Goal: Book appointment/travel/reservation

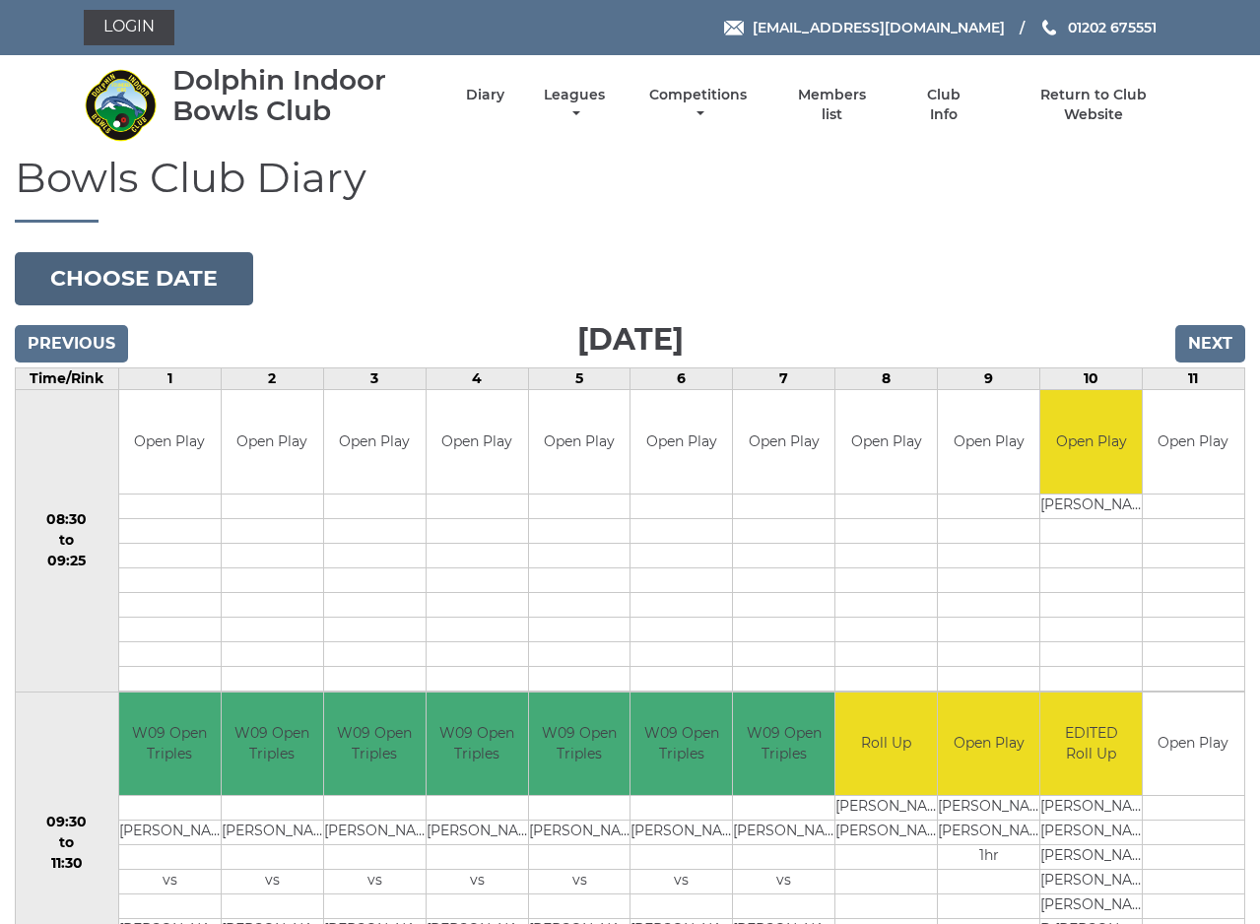
click at [161, 278] on button "Choose date" at bounding box center [134, 278] width 238 height 53
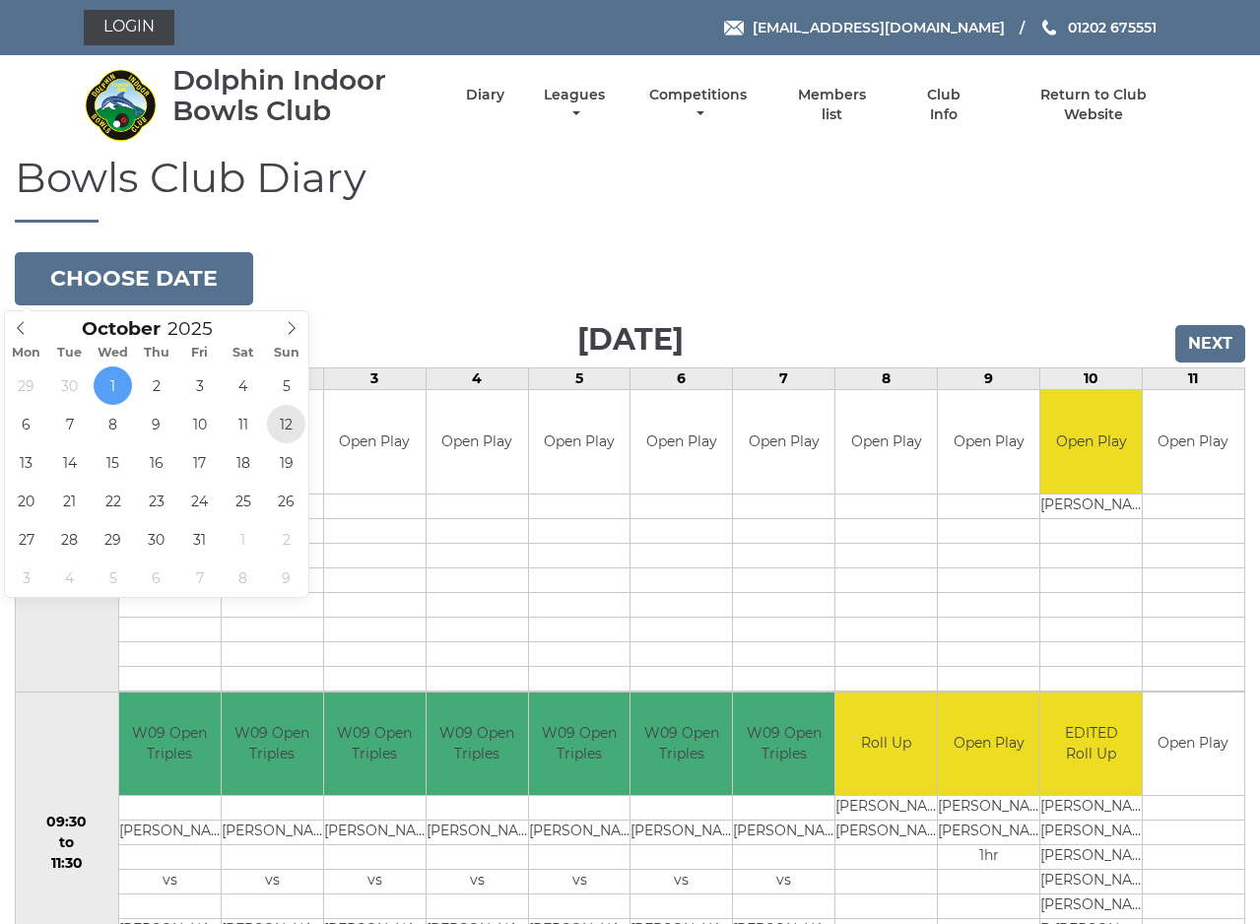
type input "[DATE]"
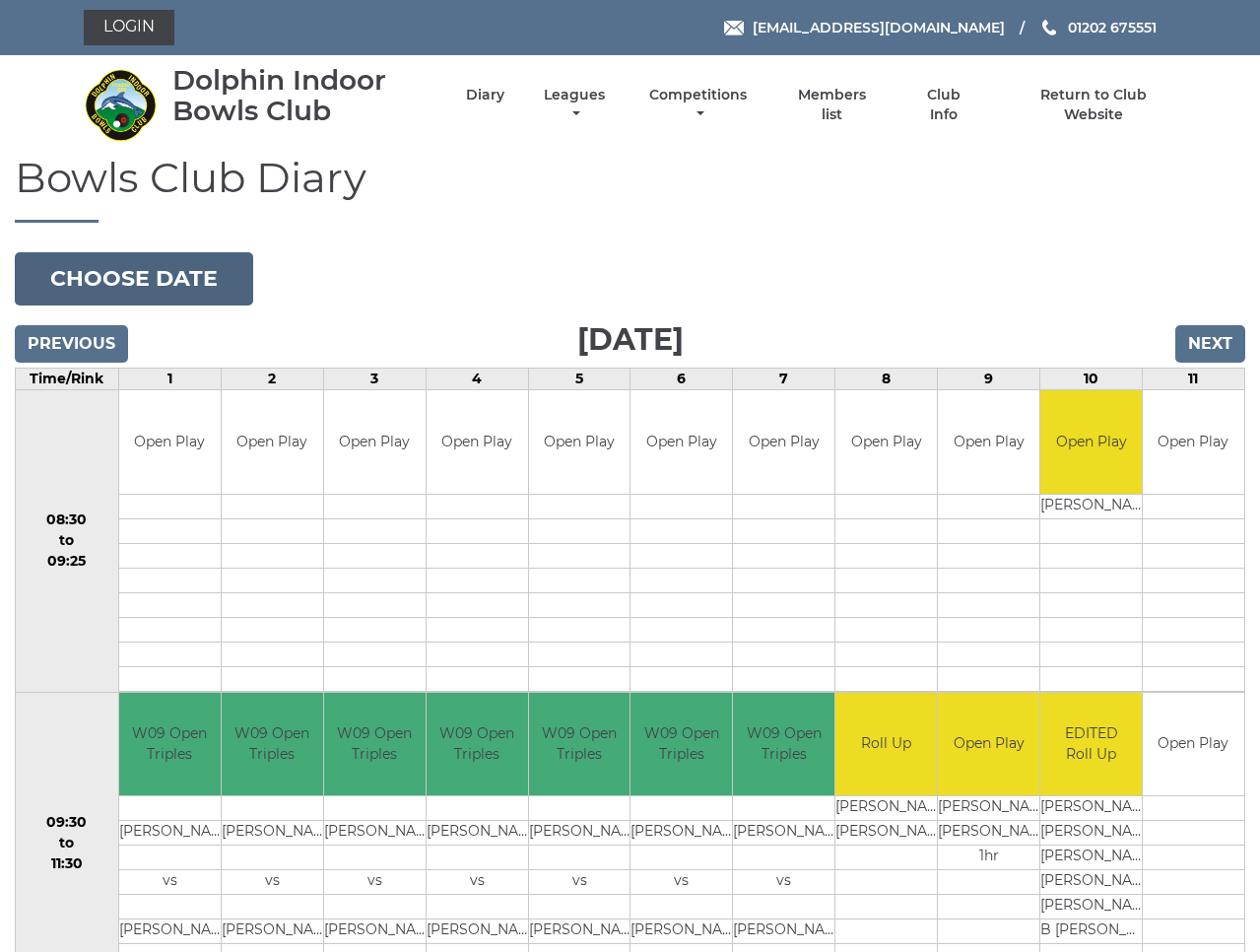
click at [207, 283] on button "Choose date" at bounding box center [134, 278] width 238 height 53
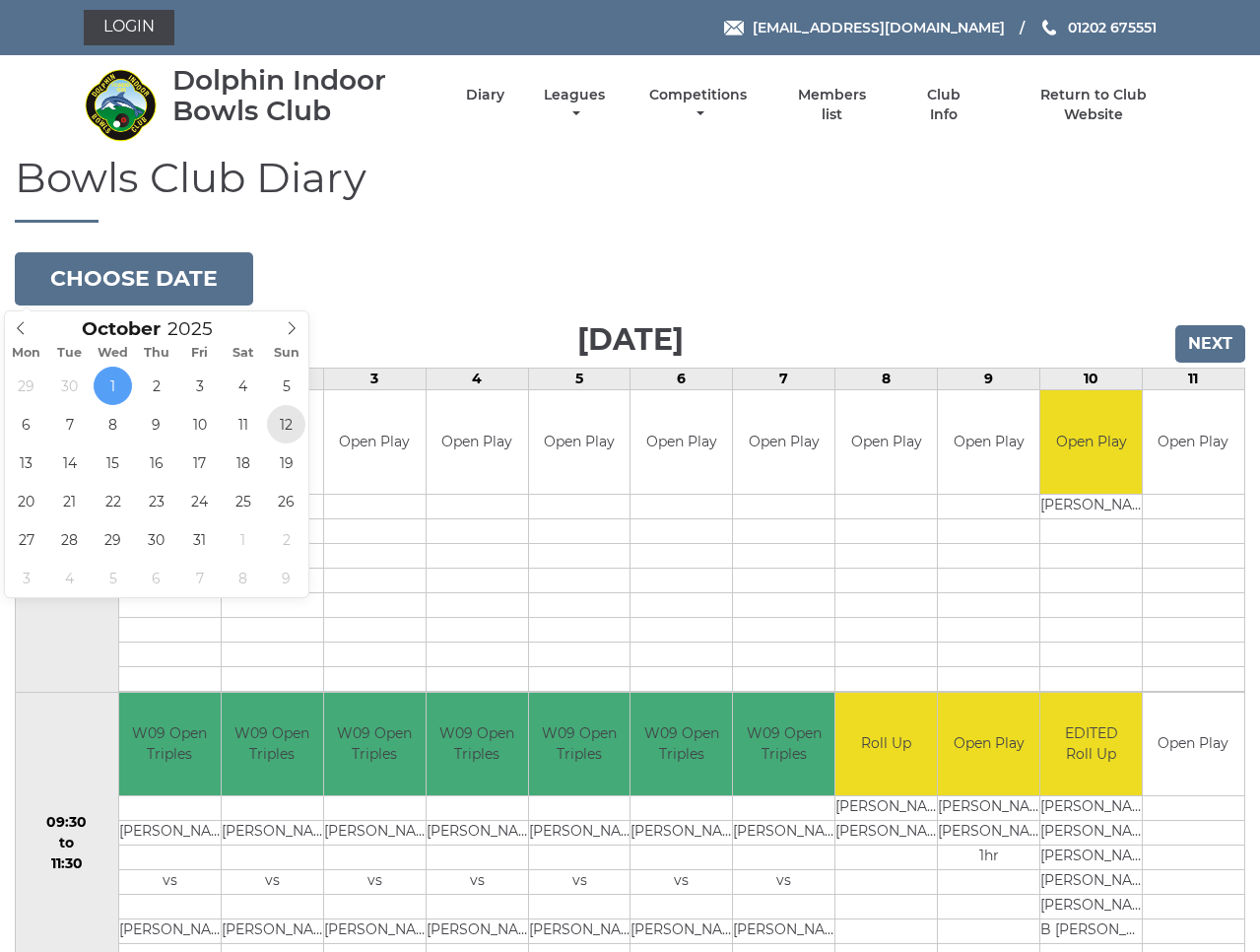
type input "[DATE]"
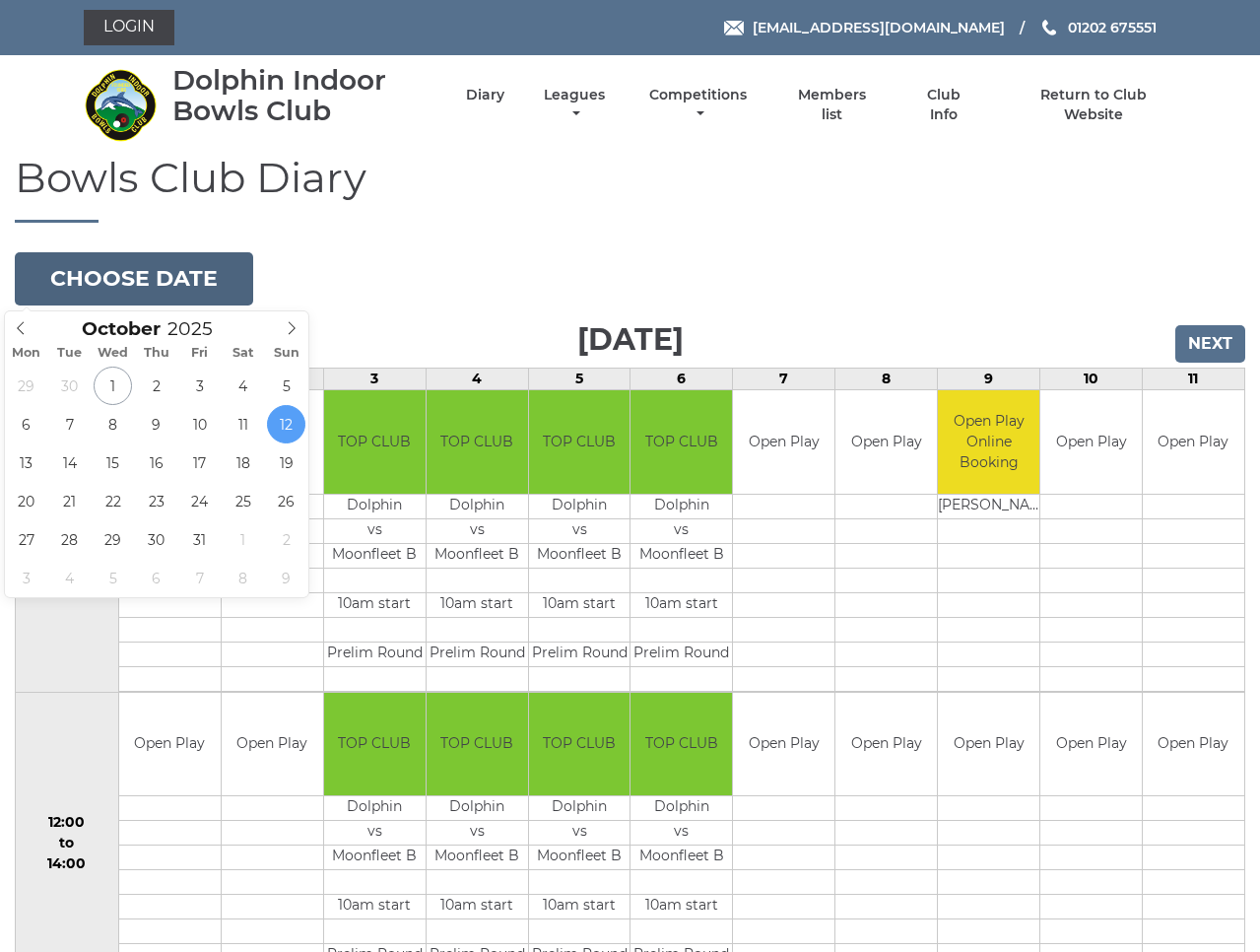
click at [185, 281] on button "Choose date" at bounding box center [134, 278] width 238 height 53
type input "[DATE]"
